Goal: Book appointment/travel/reservation

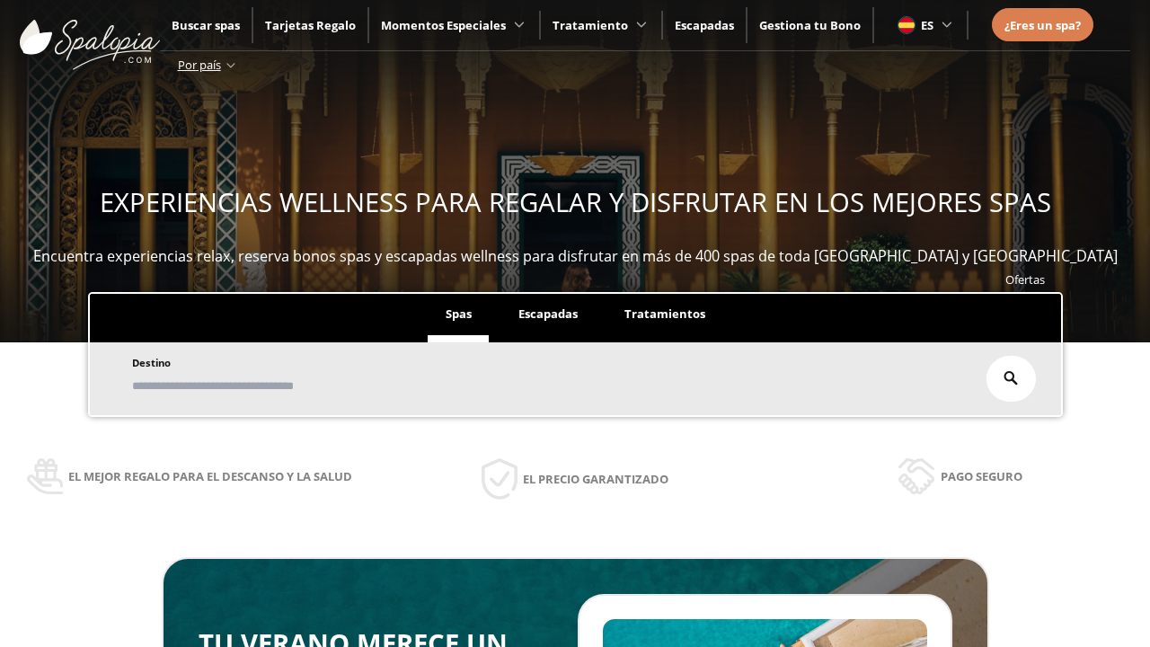
scroll to position [306, 0]
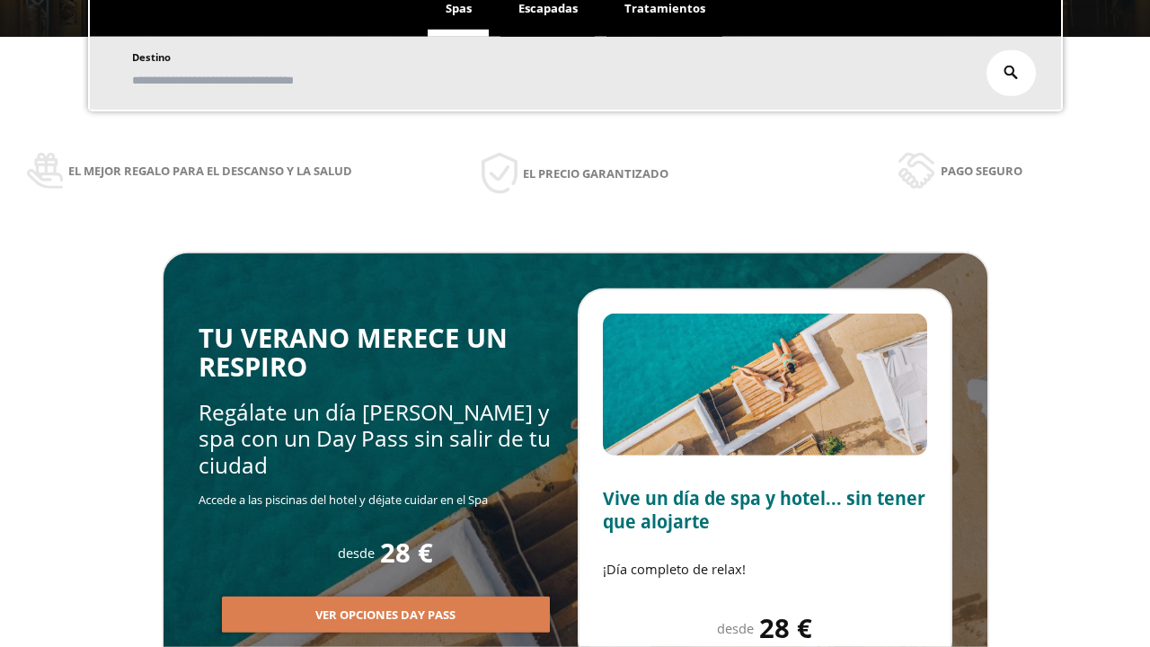
click at [548, 9] on span "Escapadas" at bounding box center [548, 8] width 59 height 16
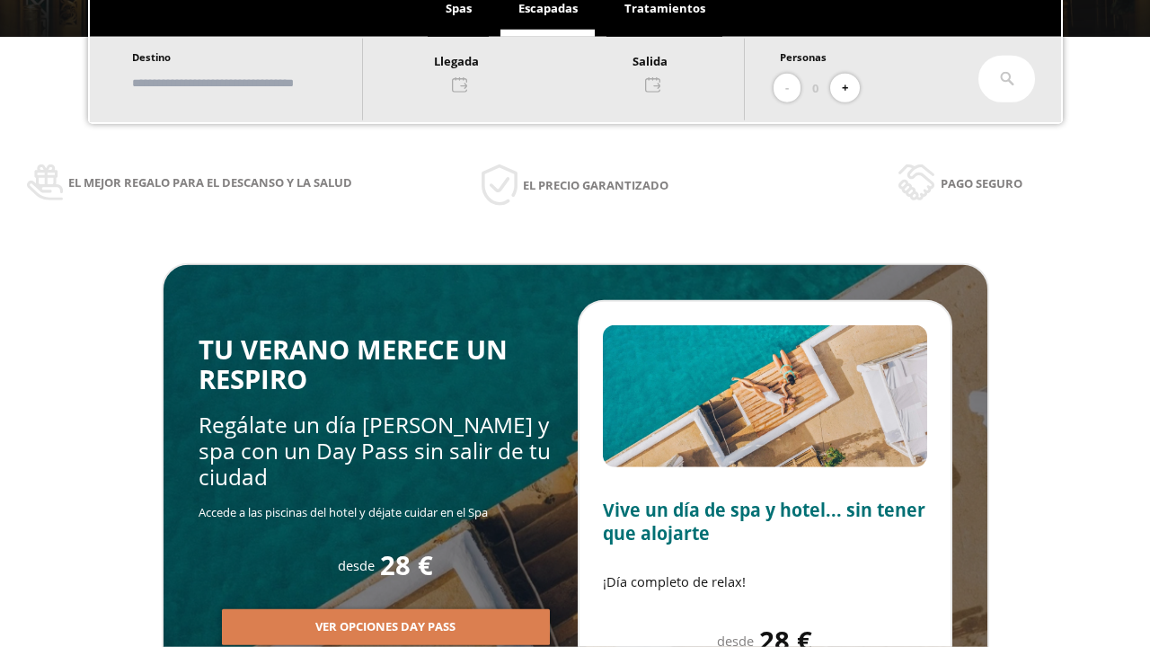
click at [253, 83] on input "text" at bounding box center [239, 82] width 224 height 31
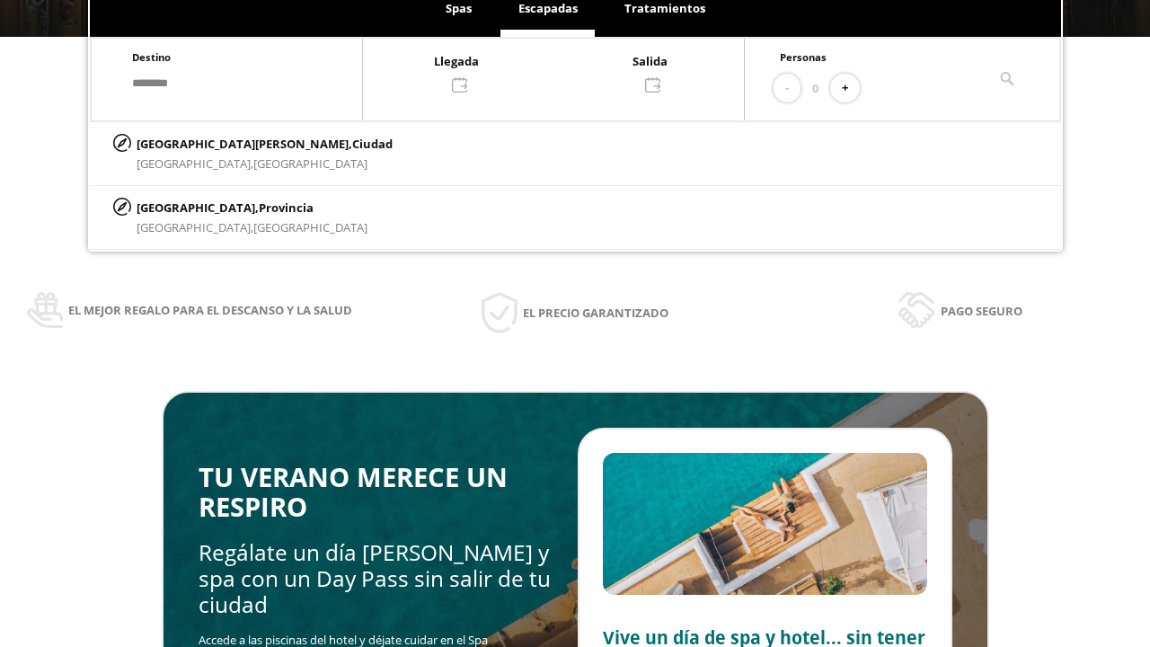
click at [572, 71] on div at bounding box center [553, 71] width 381 height 43
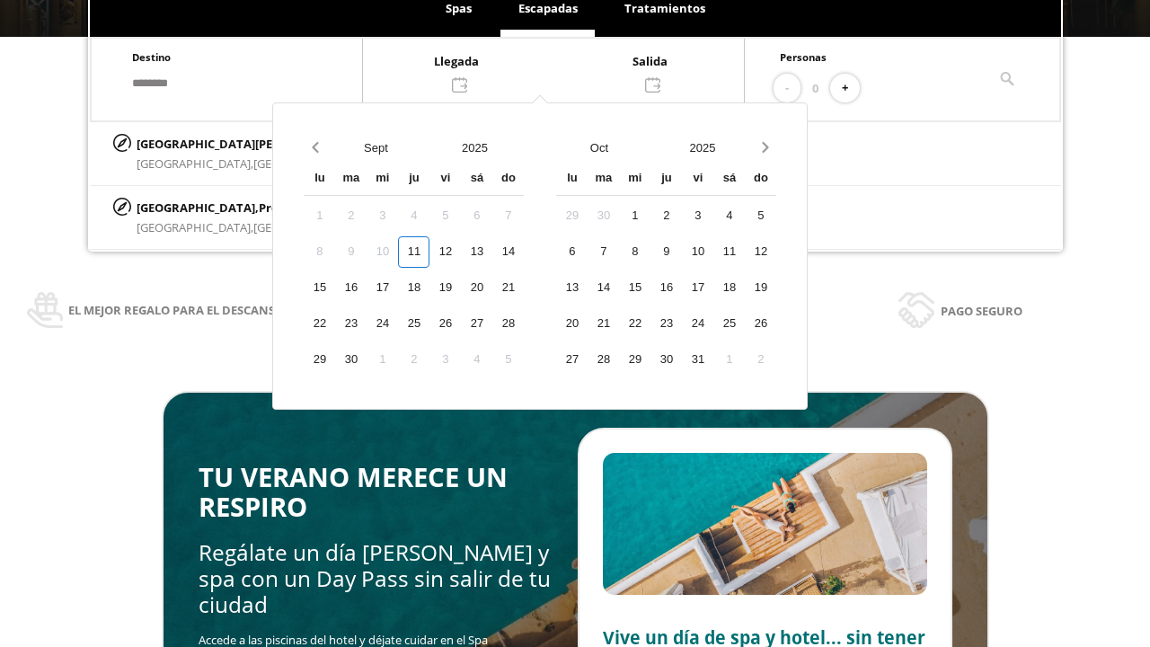
click at [492, 252] on div "13" at bounding box center [476, 251] width 31 height 31
click at [524, 252] on div "14" at bounding box center [507, 251] width 31 height 31
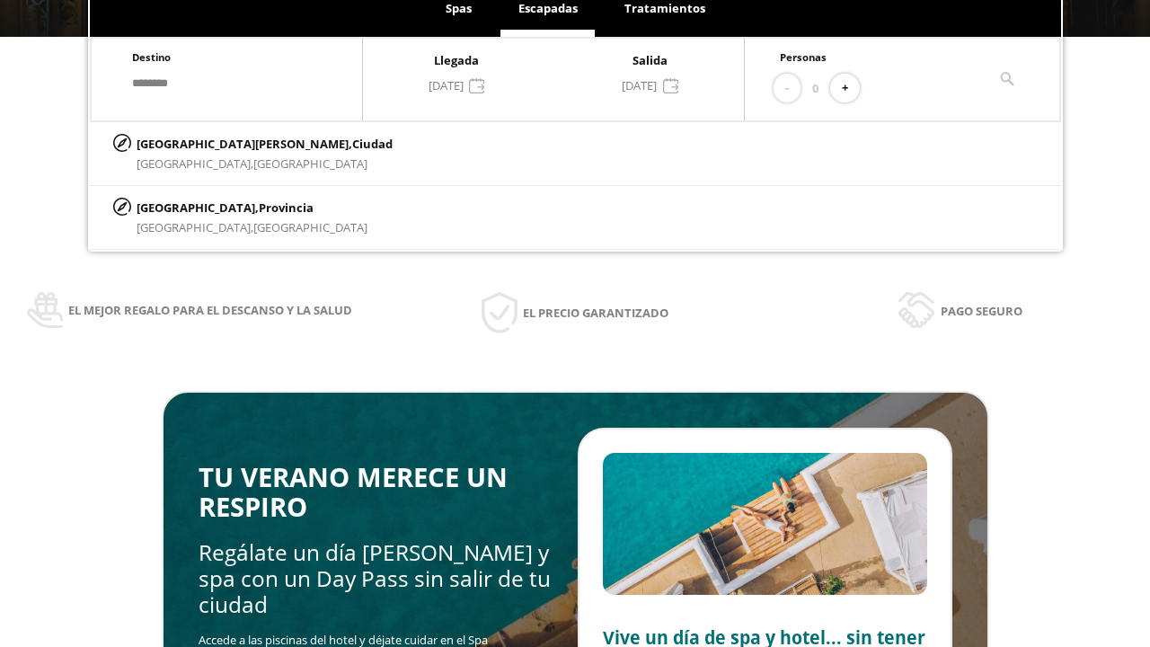
click at [851, 88] on button "+" at bounding box center [845, 89] width 30 height 30
click at [226, 143] on p "[GEOGRAPHIC_DATA][PERSON_NAME], [GEOGRAPHIC_DATA]" at bounding box center [265, 144] width 256 height 20
type input "**********"
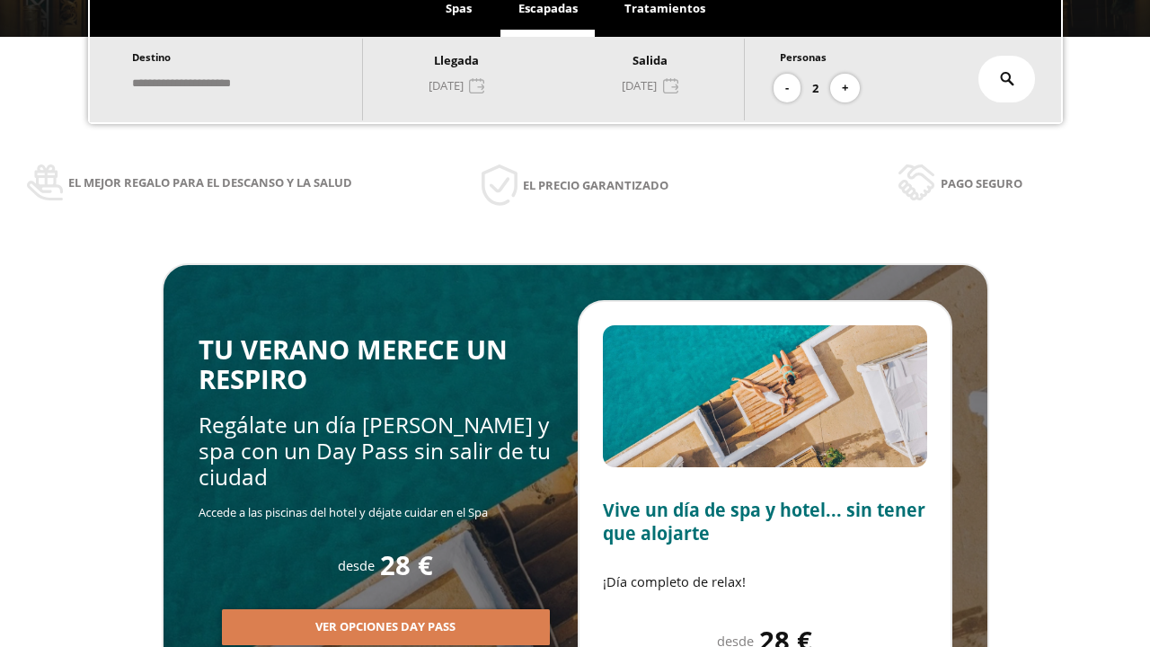
click at [1007, 79] on icon at bounding box center [1007, 79] width 14 height 14
